Goal: Information Seeking & Learning: Learn about a topic

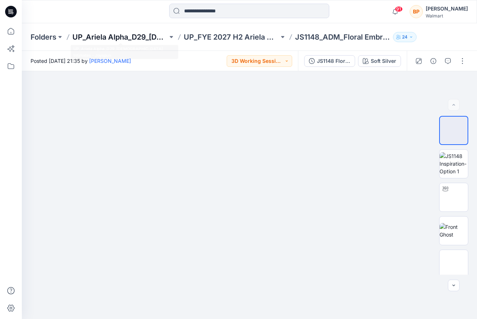
click at [147, 40] on p "UP_Ariela Alpha_D29_[DEMOGRAPHIC_DATA] Intimates - Joyspun" at bounding box center [119, 37] width 95 height 10
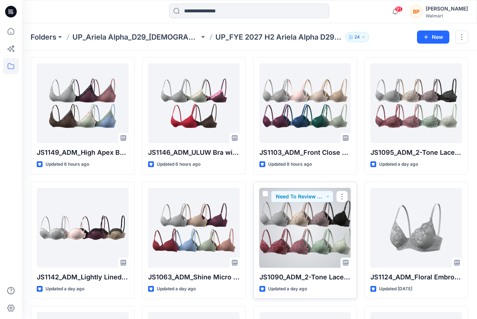
scroll to position [35, 0]
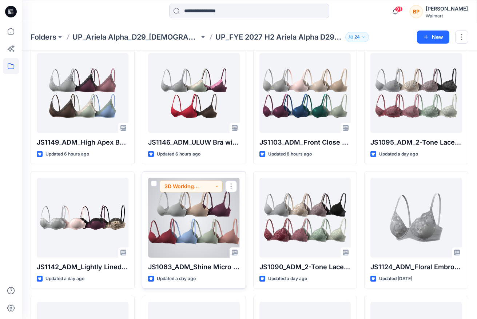
click at [203, 222] on div at bounding box center [194, 218] width 92 height 80
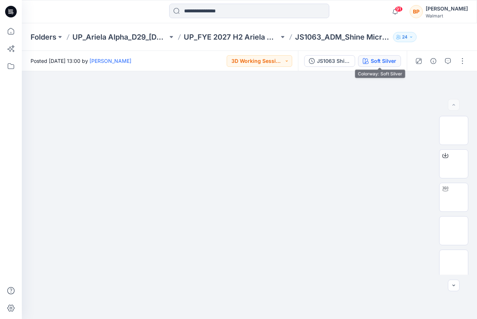
click at [388, 57] on div "Soft Silver" at bounding box center [382, 61] width 25 height 8
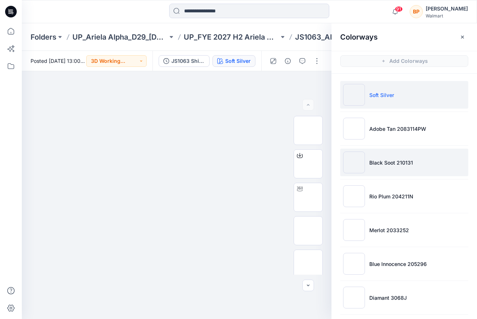
click at [395, 162] on p "Black Soot 210131" at bounding box center [391, 163] width 44 height 8
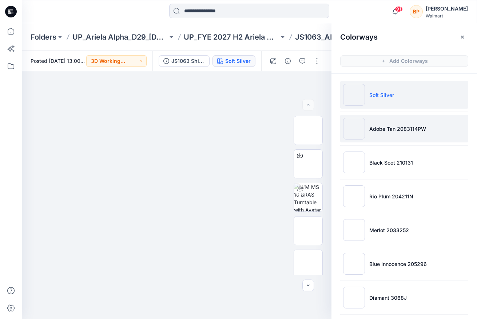
click at [395, 141] on li "Adobe Tan 2083114PW" at bounding box center [404, 129] width 128 height 28
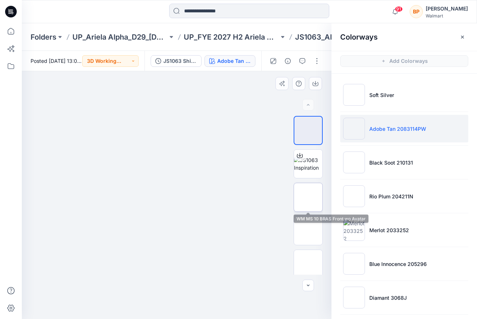
click at [308, 197] on img at bounding box center [308, 197] width 0 height 0
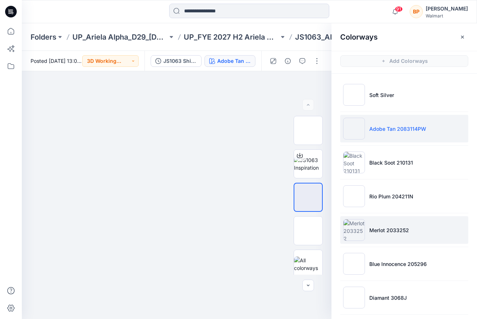
click at [387, 240] on li "Merlot 2033252" at bounding box center [404, 230] width 128 height 28
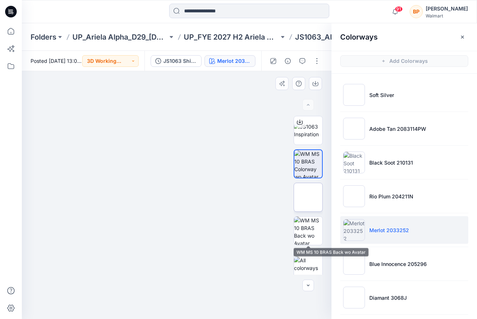
click at [308, 197] on img at bounding box center [308, 197] width 0 height 0
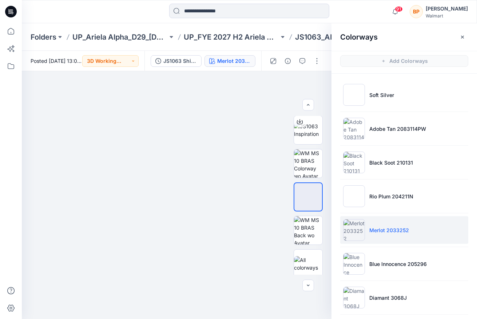
scroll to position [37, 0]
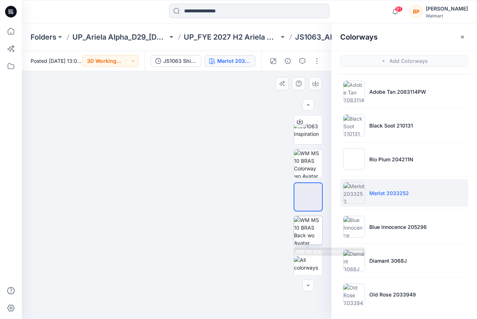
click at [311, 227] on img at bounding box center [308, 230] width 28 height 28
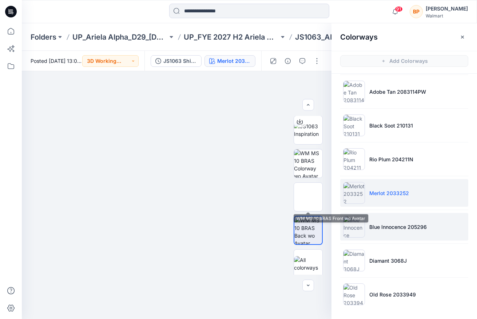
click at [367, 226] on li "Blue Innocence 205296" at bounding box center [404, 227] width 128 height 28
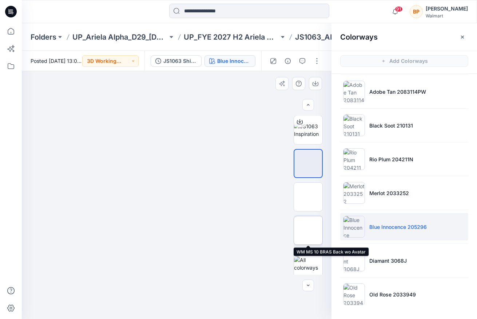
click at [308, 231] on img at bounding box center [308, 231] width 0 height 0
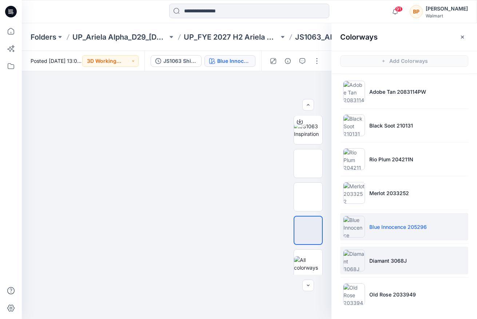
click at [373, 251] on li "Diamant 3068J" at bounding box center [404, 261] width 128 height 28
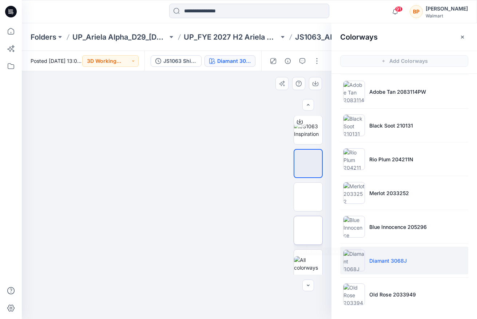
click at [308, 231] on img at bounding box center [308, 231] width 0 height 0
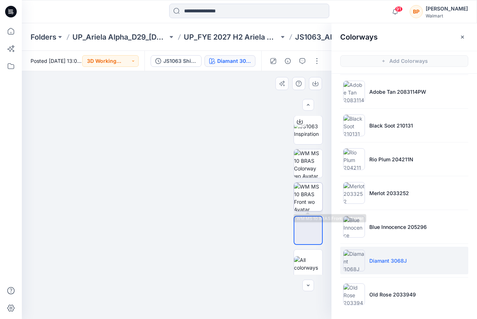
click at [305, 184] on img at bounding box center [308, 197] width 28 height 28
